Goal: Navigation & Orientation: Find specific page/section

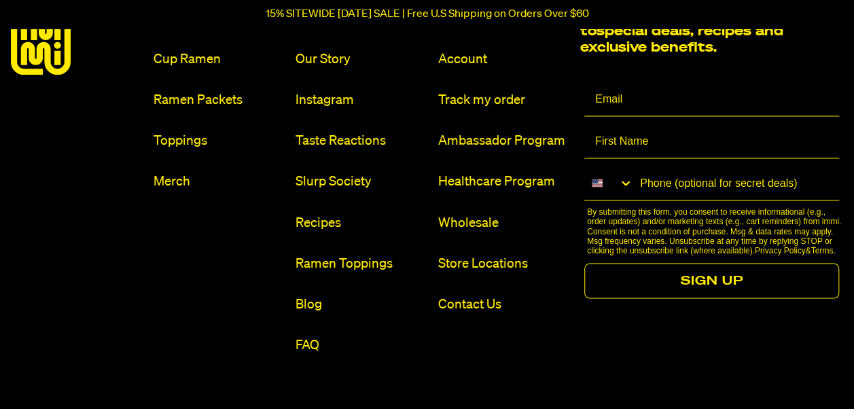
scroll to position [6176, 0]
click at [470, 255] on link "Store Locations" at bounding box center [504, 262] width 132 height 18
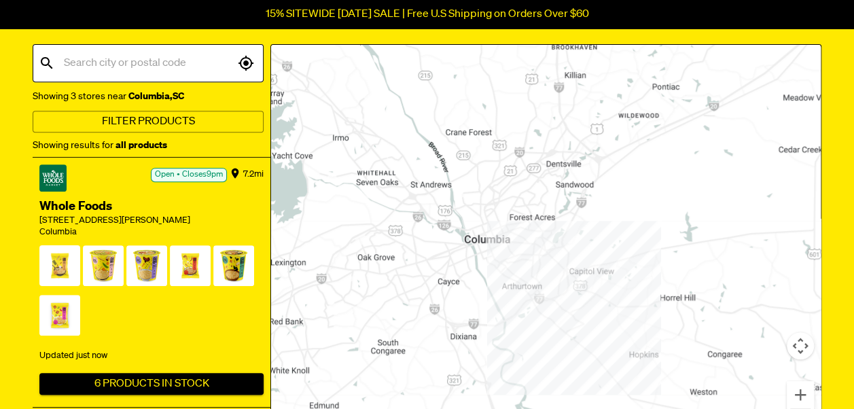
click at [61, 269] on span at bounding box center [59, 268] width 41 height 47
click at [108, 266] on span at bounding box center [103, 268] width 41 height 47
click at [143, 269] on span at bounding box center [146, 268] width 41 height 47
click at [189, 263] on span at bounding box center [190, 268] width 41 height 47
